Goal: Find specific page/section: Find specific page/section

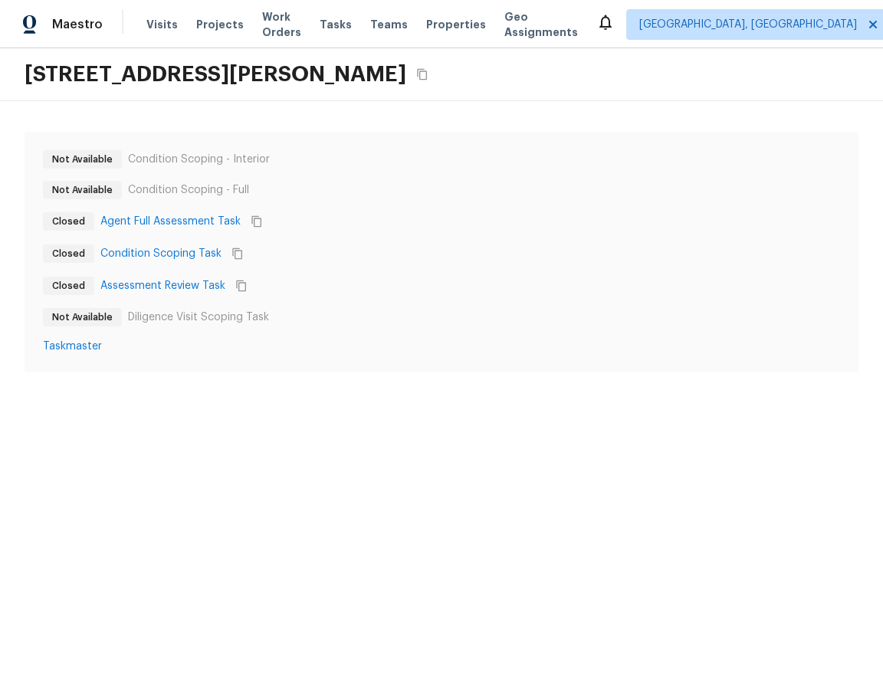
click at [437, 403] on html "Maestro Visits Projects Work Orders Tasks Teams Properties Geo Assignments Albu…" at bounding box center [441, 201] width 883 height 403
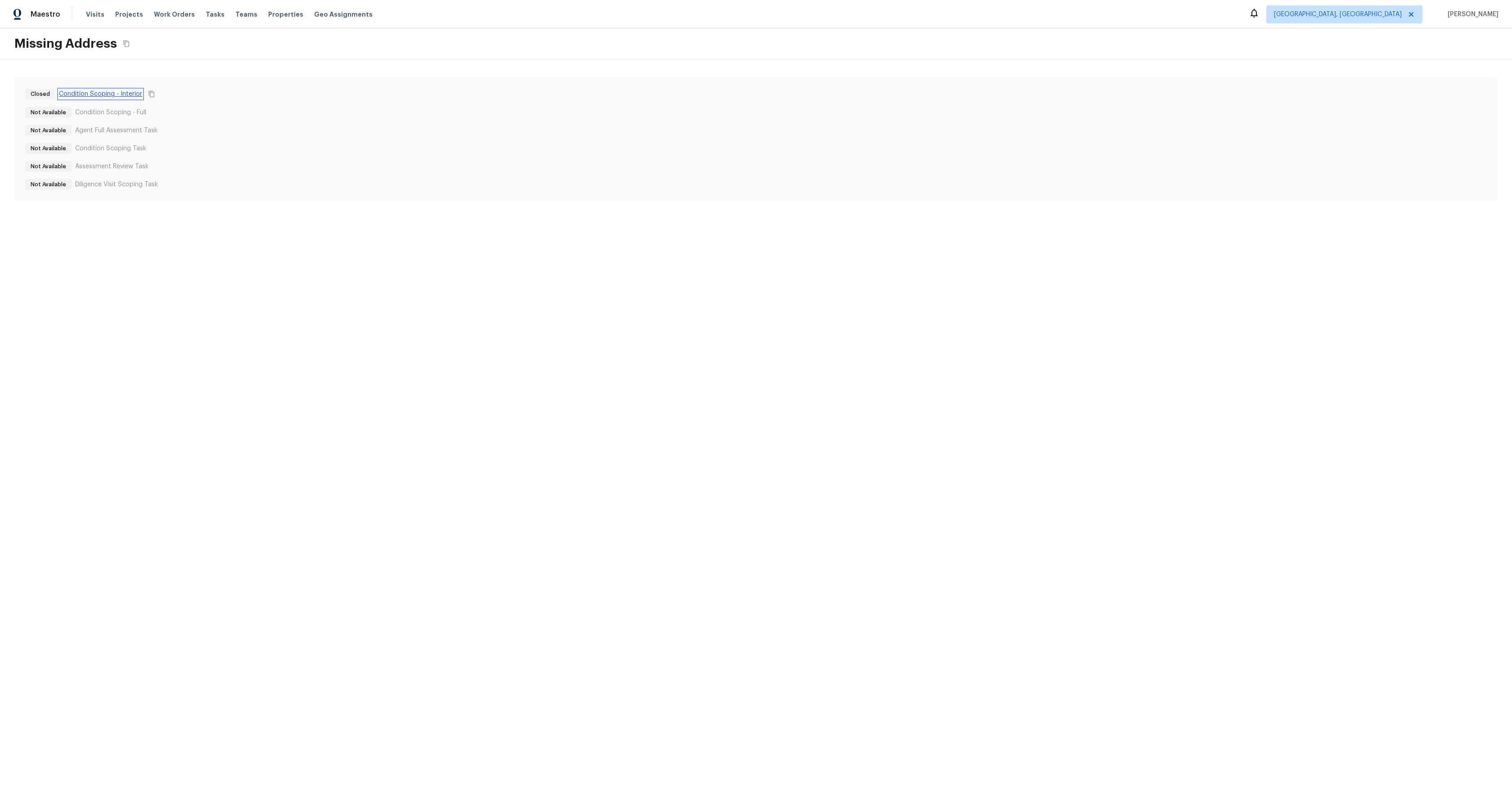
click at [103, 92] on link "Condition Scoping - Interior" at bounding box center [100, 94] width 83 height 9
click at [99, 112] on link "Condition Scoping - Full" at bounding box center [94, 112] width 71 height 9
click at [237, 219] on html "Maestro Visits Projects Work Orders Tasks Teams Properties Geo Assignments Albu…" at bounding box center [756, 109] width 1512 height 219
click at [286, 72] on div "Not Available Condition Scoping - Interior Closed Condition Scoping - Full Not …" at bounding box center [756, 139] width 1512 height 159
click at [147, 45] on icon "Copy Address" at bounding box center [144, 43] width 7 height 7
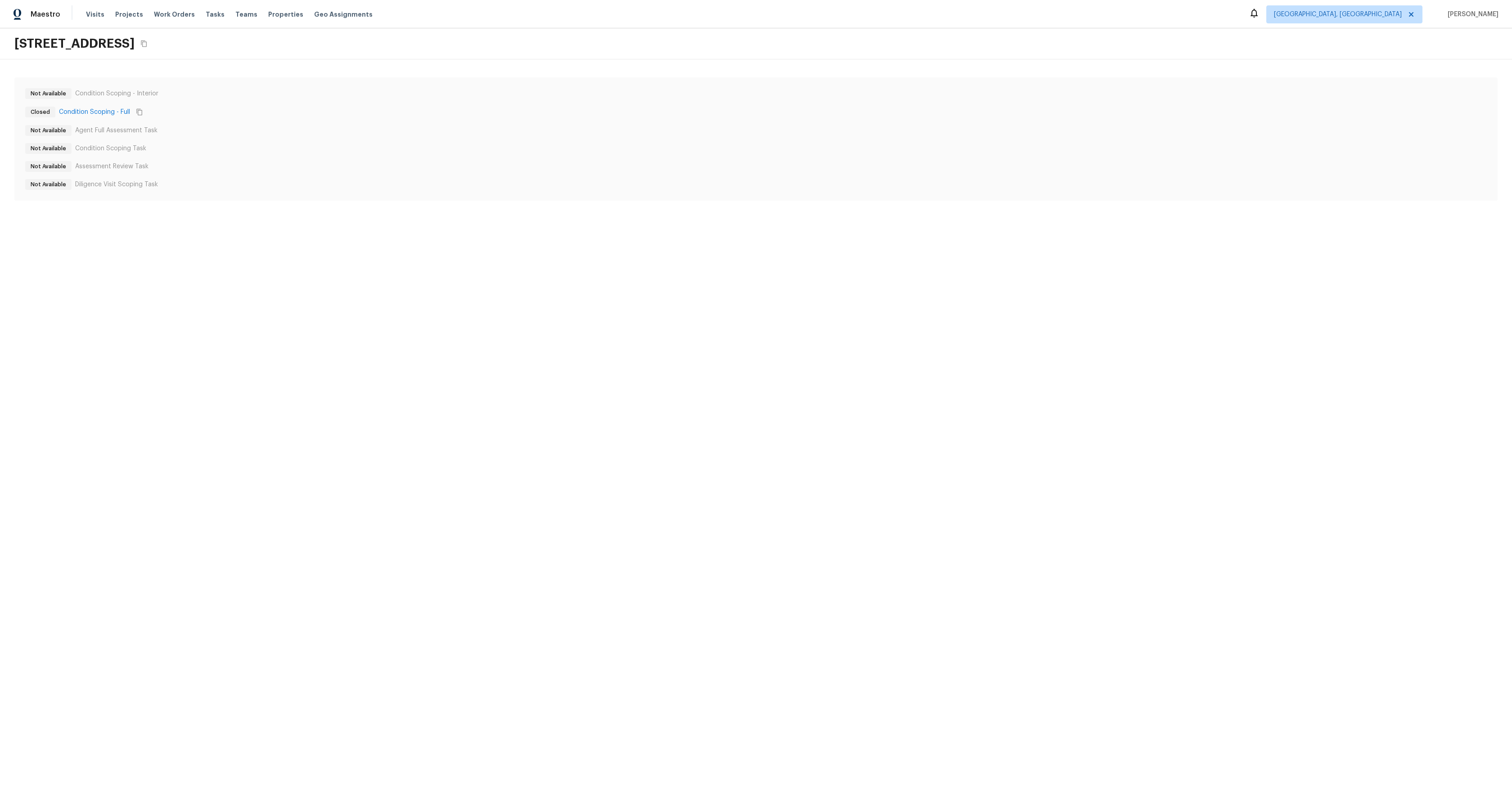
click at [310, 219] on html "Maestro Visits Projects Work Orders Tasks Teams Properties Geo Assignments [GEO…" at bounding box center [756, 109] width 1512 height 219
click at [25, 219] on html "Maestro Visits Projects Work Orders Tasks Teams Properties Geo Assignments Albu…" at bounding box center [756, 109] width 1512 height 219
click at [250, 292] on html "Maestro Visits Projects Work Orders Tasks Teams Properties Geo Assignments [GEO…" at bounding box center [756, 146] width 1512 height 292
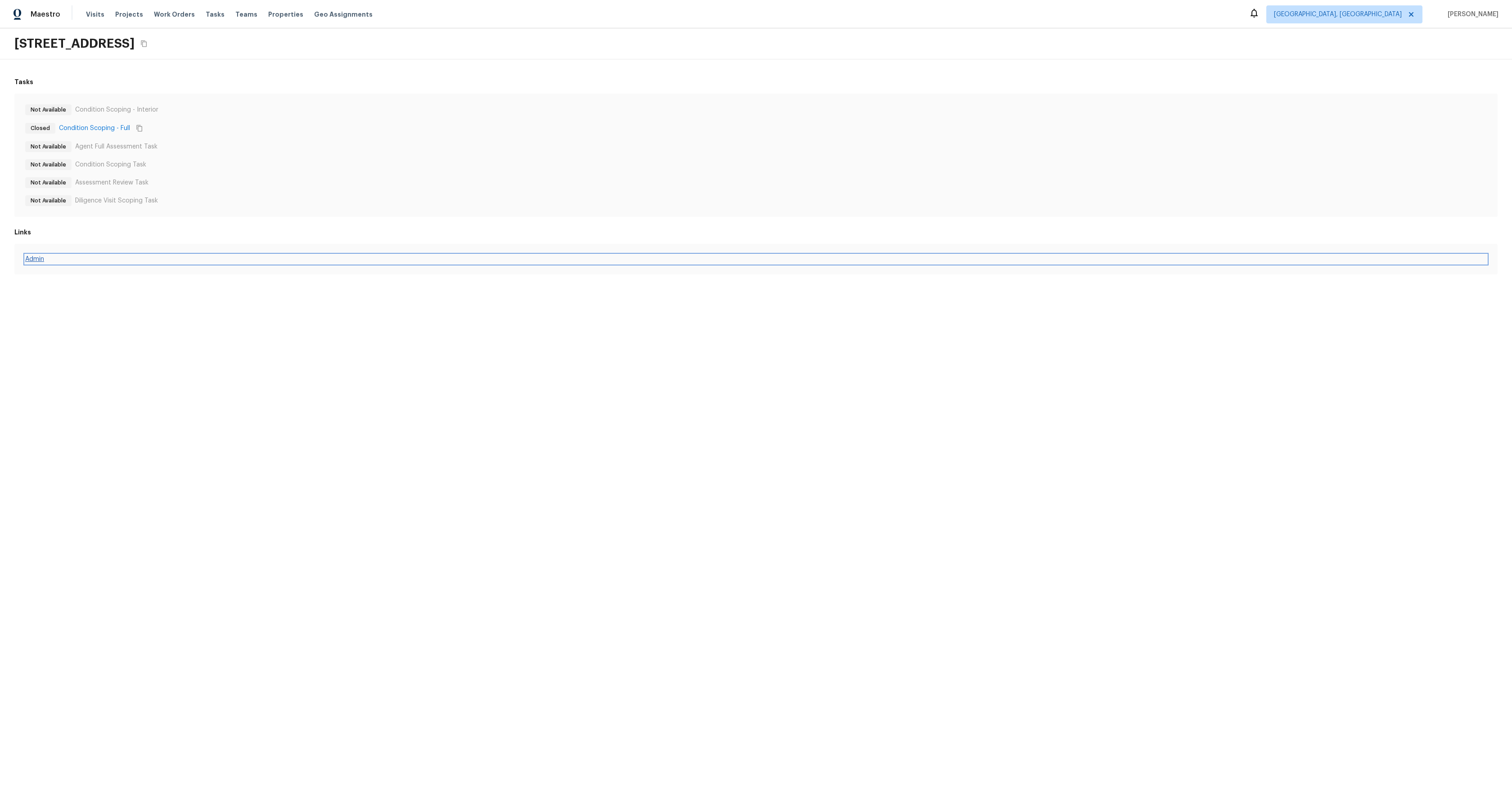
click at [36, 259] on link "Admin" at bounding box center [756, 259] width 1462 height 9
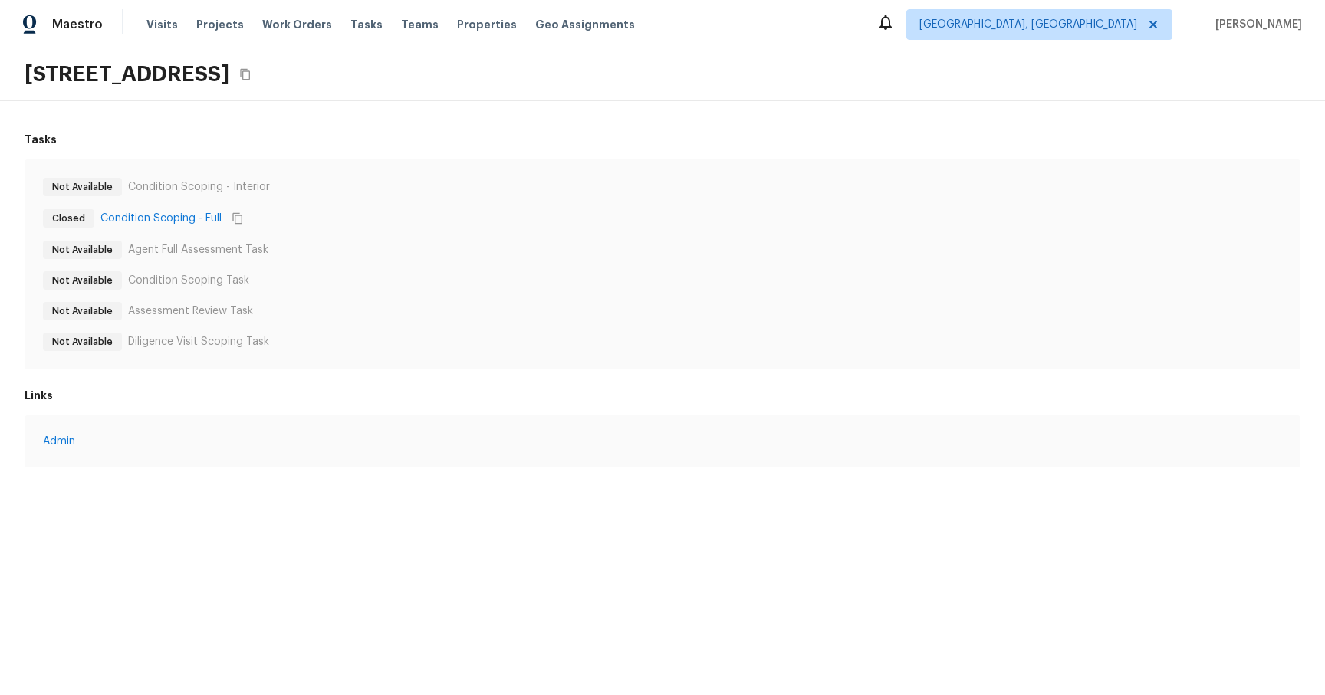
click at [376, 498] on html "Maestro Visits Projects Work Orders Tasks Teams Properties Geo Assignments Albu…" at bounding box center [662, 249] width 1325 height 498
